Goal: Information Seeking & Learning: Find specific page/section

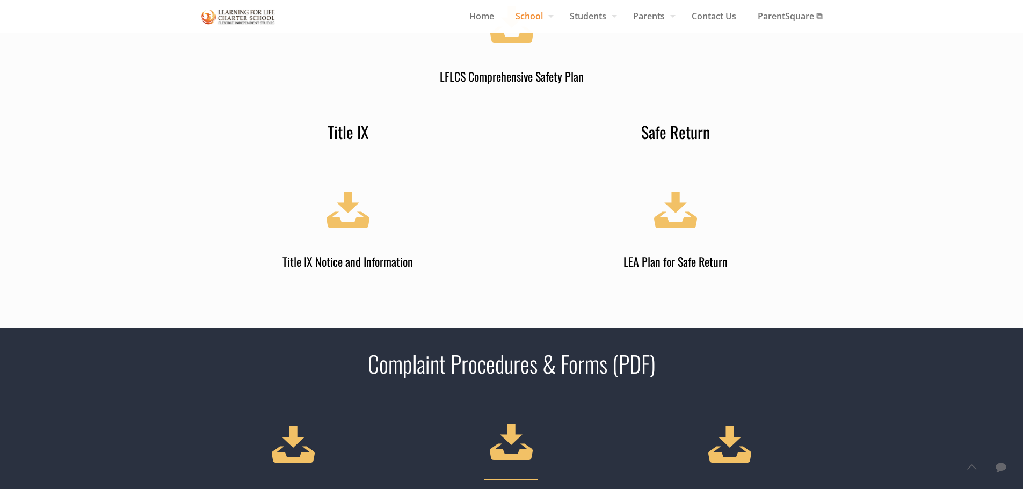
scroll to position [1557, 0]
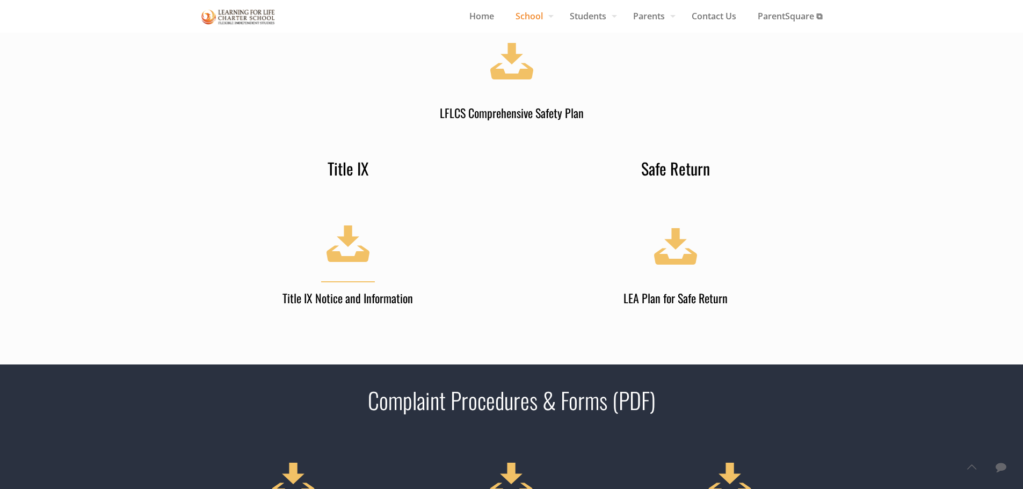
click at [376, 290] on h4 "Title IX Notice and Information" at bounding box center [348, 297] width 315 height 16
click at [491, 110] on h4 "LFLCS Comprehensive Safety Plan" at bounding box center [511, 112] width 315 height 16
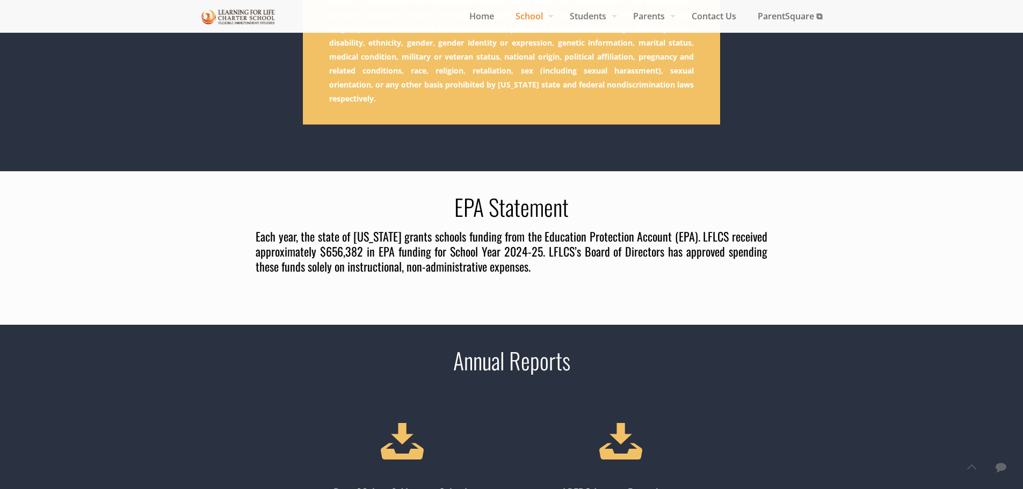
scroll to position [215, 0]
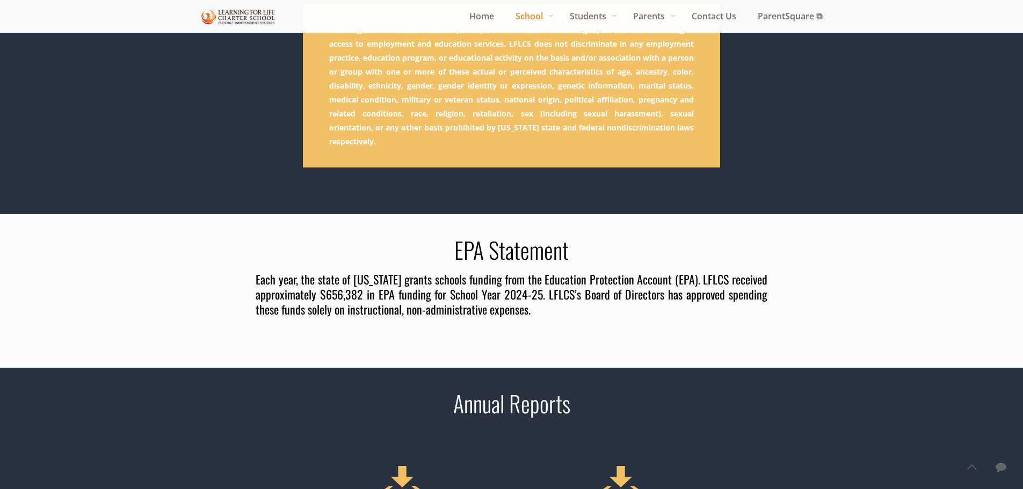
click at [488, 282] on h4 "Each year, the state of [US_STATE] grants schools funding from the Education Pr…" at bounding box center [512, 294] width 512 height 45
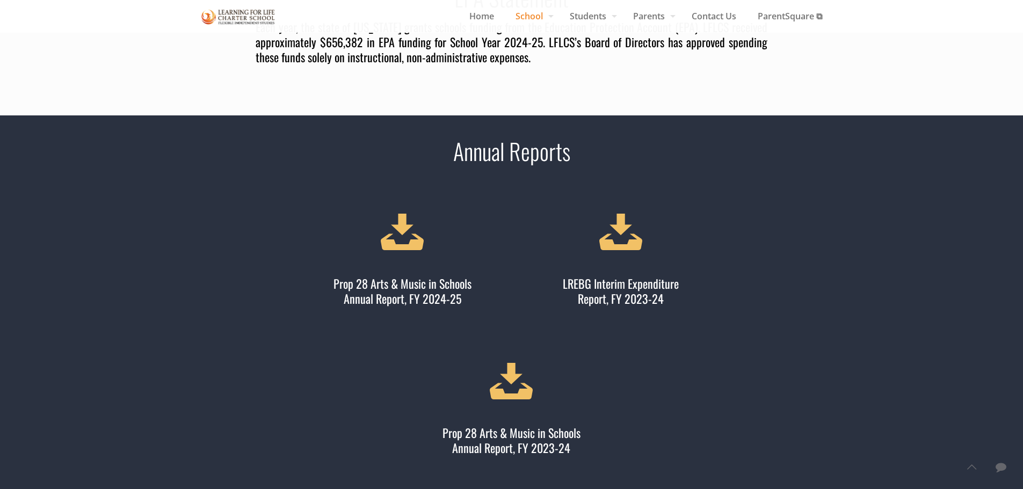
scroll to position [322, 0]
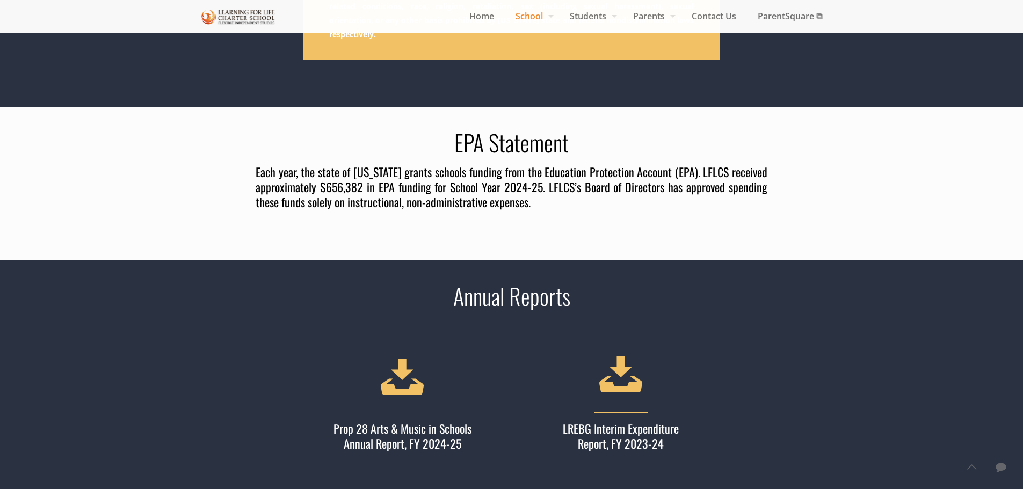
click at [642, 427] on h4 "LREBG Interim Expenditure Report, FY 2023-24" at bounding box center [621, 435] width 206 height 31
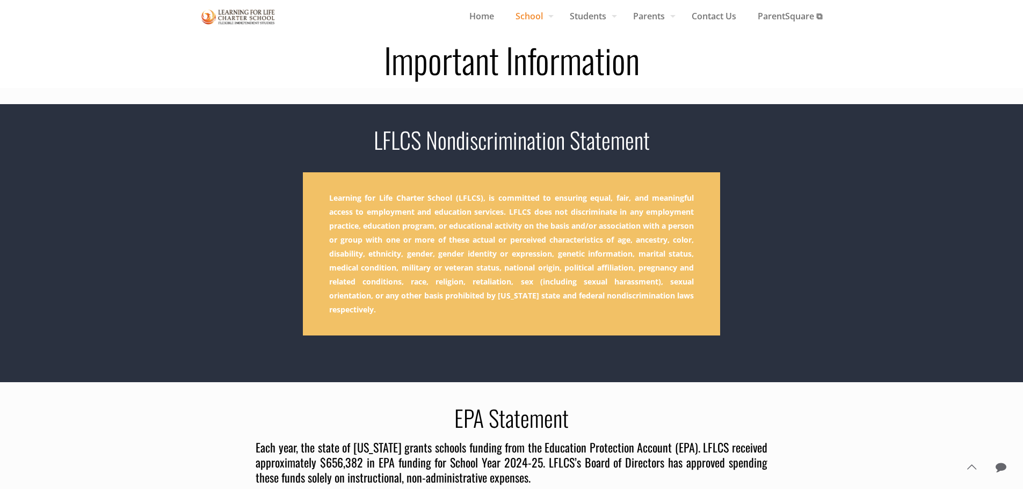
scroll to position [0, 0]
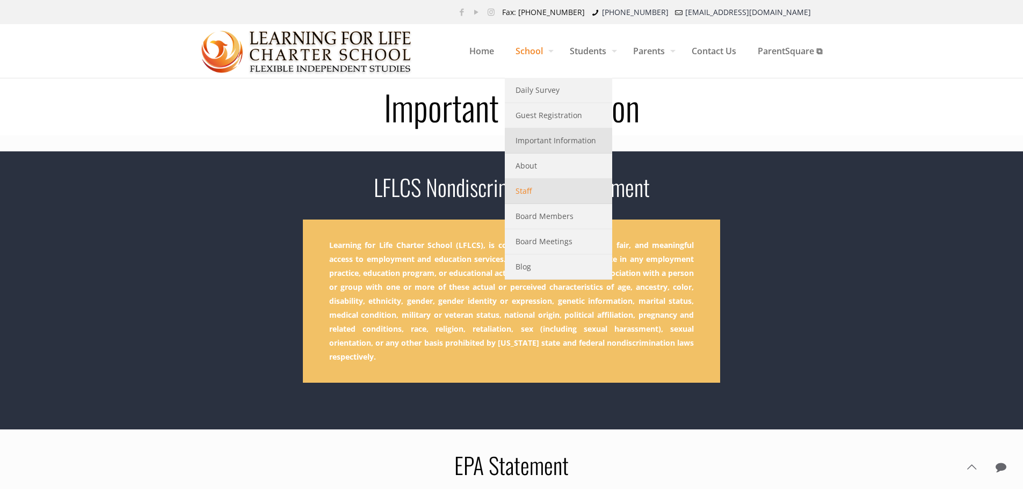
click at [531, 185] on link "Staff" at bounding box center [558, 191] width 107 height 25
